Goal: Task Accomplishment & Management: Manage account settings

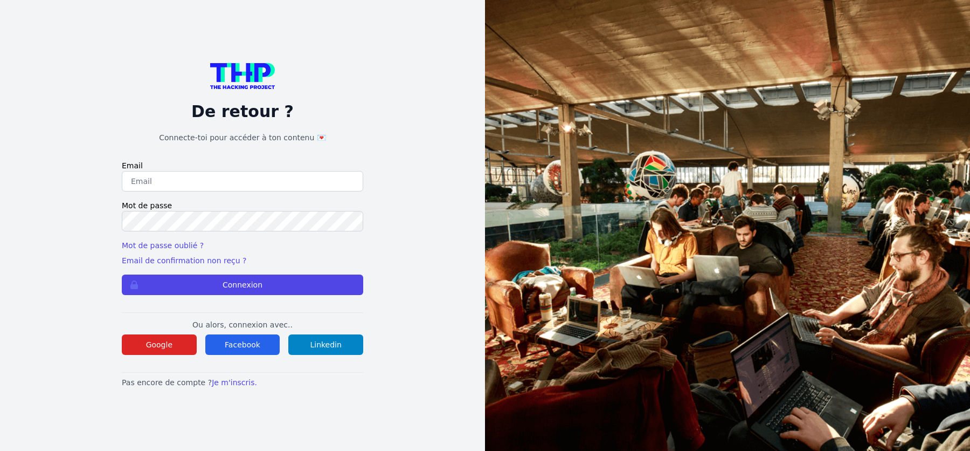
click at [284, 181] on input "email" at bounding box center [243, 181] width 242 height 20
type input "[PERSON_NAME][EMAIL_ADDRESS][DOMAIN_NAME]"
click at [122, 274] on button "Connexion" at bounding box center [243, 284] width 242 height 20
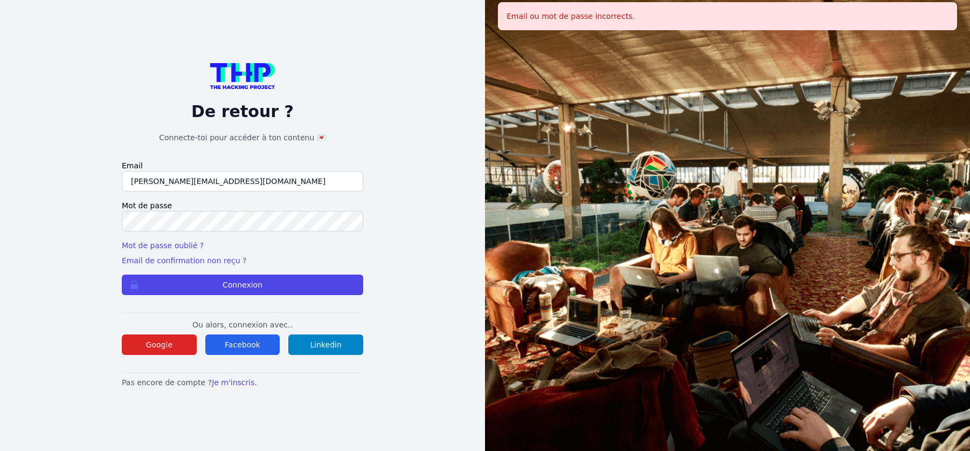
click at [199, 179] on input "[PERSON_NAME][EMAIL_ADDRESS][DOMAIN_NAME]" at bounding box center [243, 181] width 242 height 20
type input "nina@thehackingproject.org"
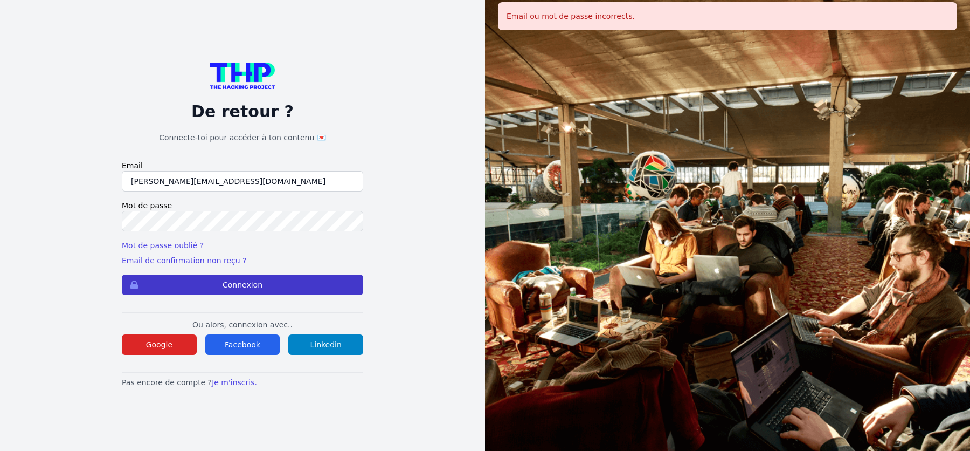
click at [180, 286] on button "Connexion" at bounding box center [243, 284] width 242 height 20
